Goal: Check status

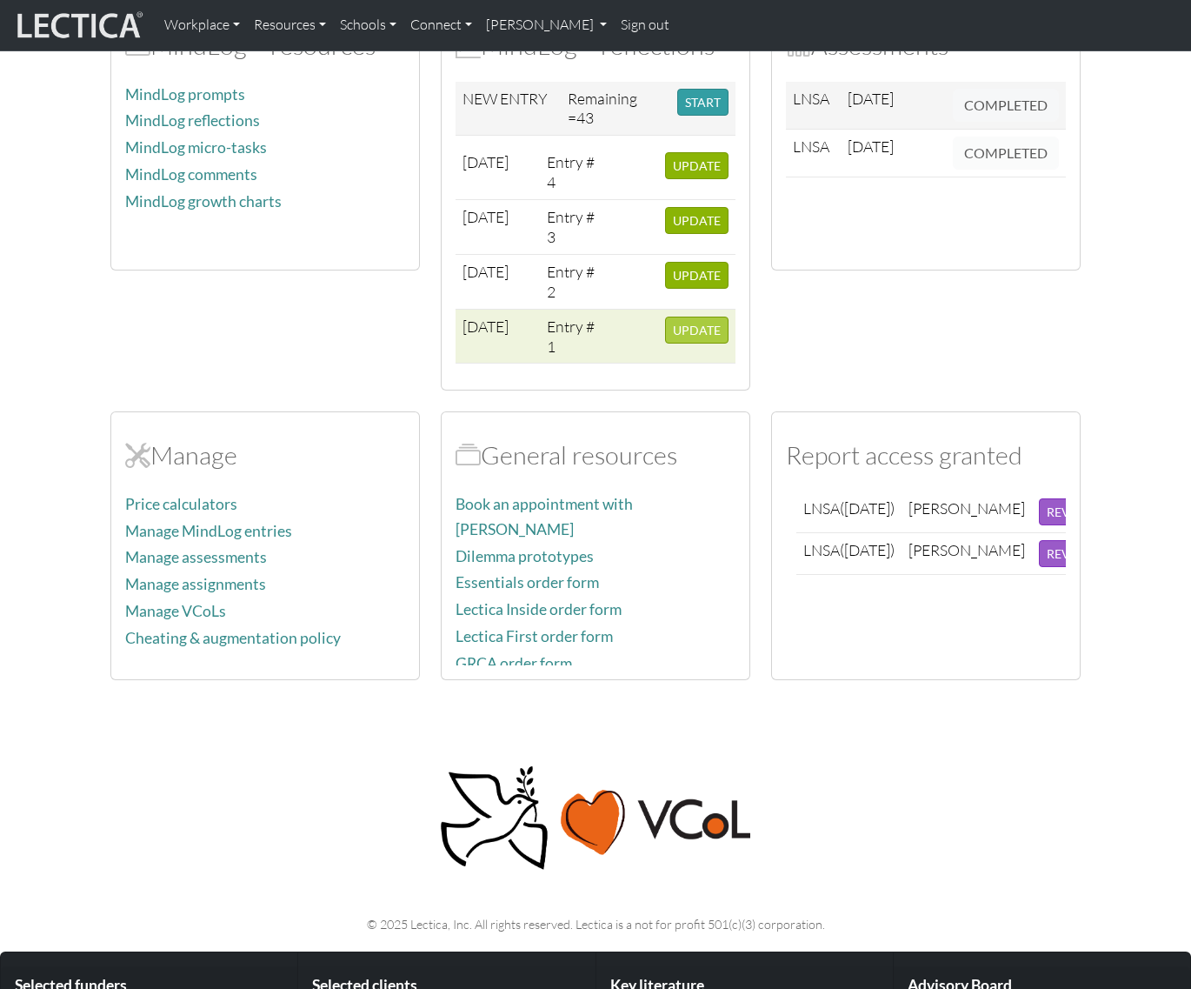
scroll to position [169, 0]
click at [673, 325] on span "UPDATE" at bounding box center [697, 329] width 48 height 15
